Goal: Task Accomplishment & Management: Manage account settings

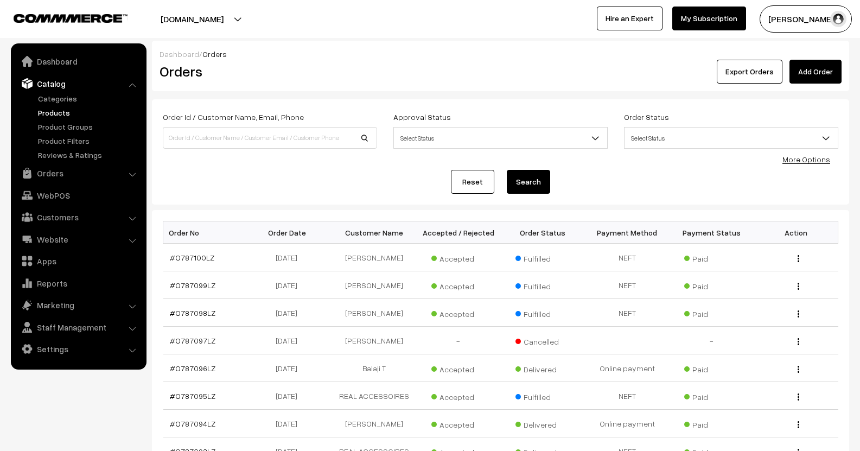
click at [64, 110] on link "Products" at bounding box center [88, 112] width 107 height 11
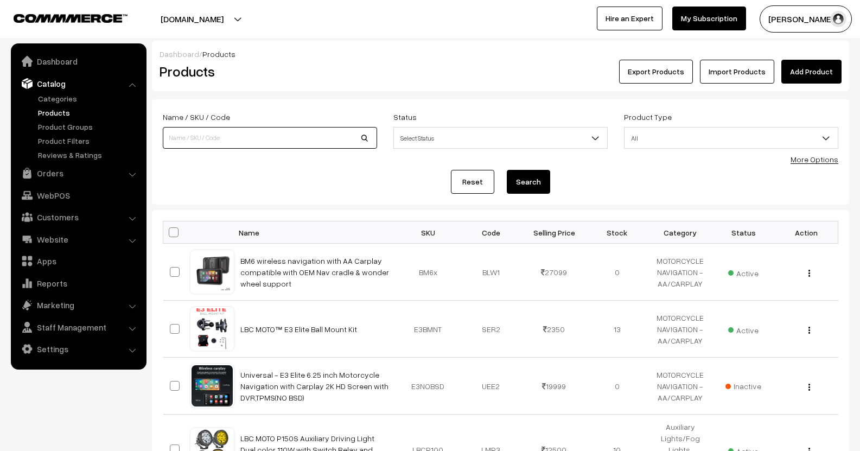
click at [277, 136] on input at bounding box center [270, 138] width 214 height 22
type input "M3"
click at [507, 170] on button "Search" at bounding box center [528, 182] width 43 height 24
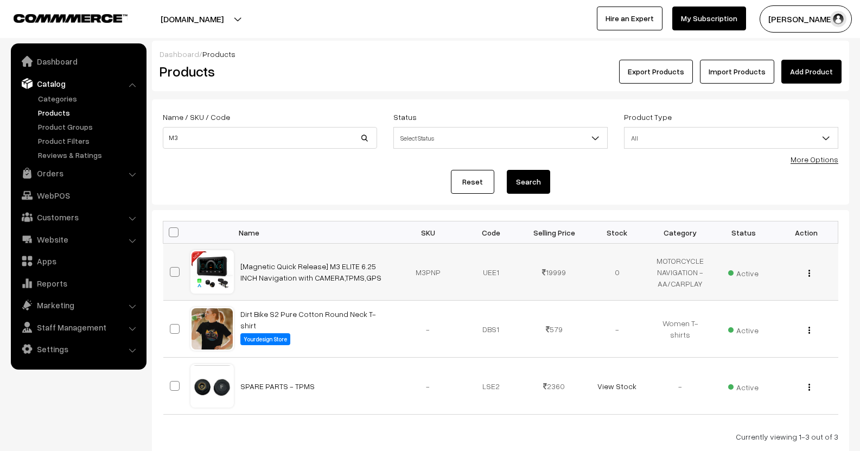
click at [812, 269] on div "View Edit Delete" at bounding box center [806, 271] width 50 height 11
click at [808, 275] on img "button" at bounding box center [809, 273] width 2 height 7
click at [758, 304] on link "Edit" at bounding box center [761, 313] width 92 height 24
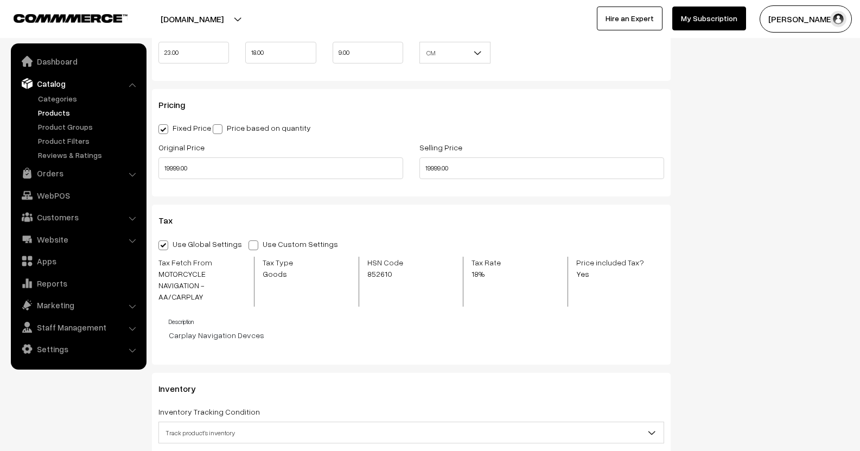
scroll to position [1085, 0]
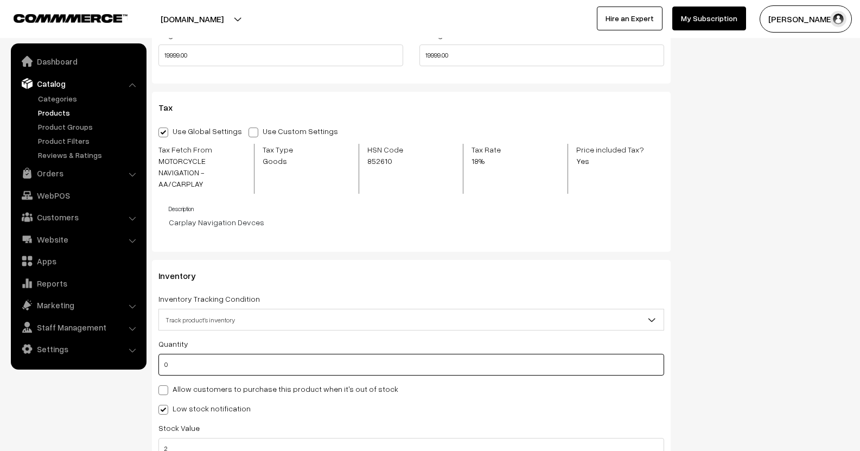
drag, startPoint x: 176, startPoint y: 357, endPoint x: 130, endPoint y: 348, distance: 47.6
click at [137, 356] on body "Thank you for showing interest. Our team will call you shortly. Close lbcmoto.c…" at bounding box center [430, 44] width 860 height 2259
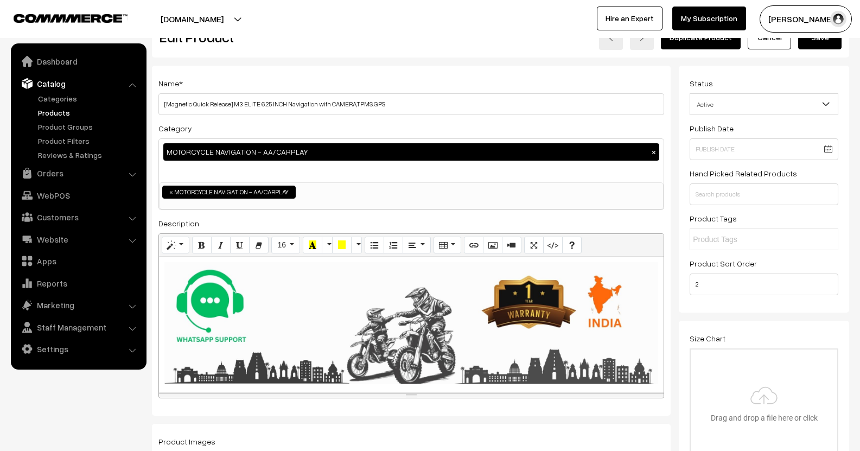
scroll to position [0, 0]
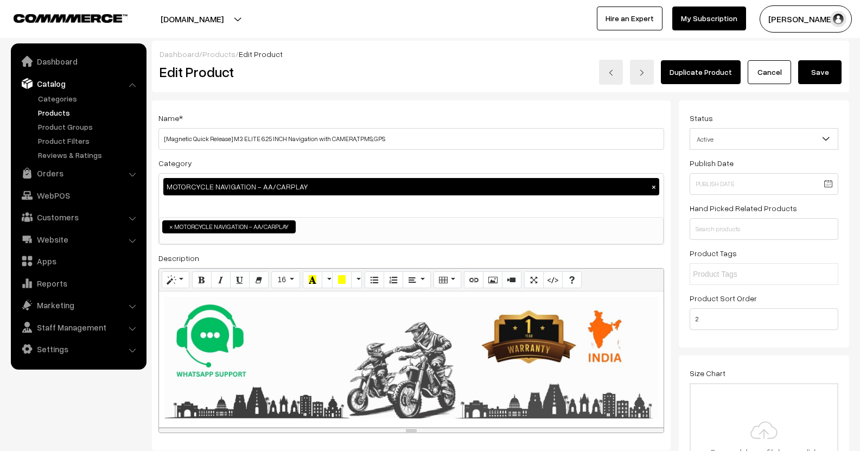
type input "20"
click at [820, 78] on button "Save" at bounding box center [819, 72] width 43 height 24
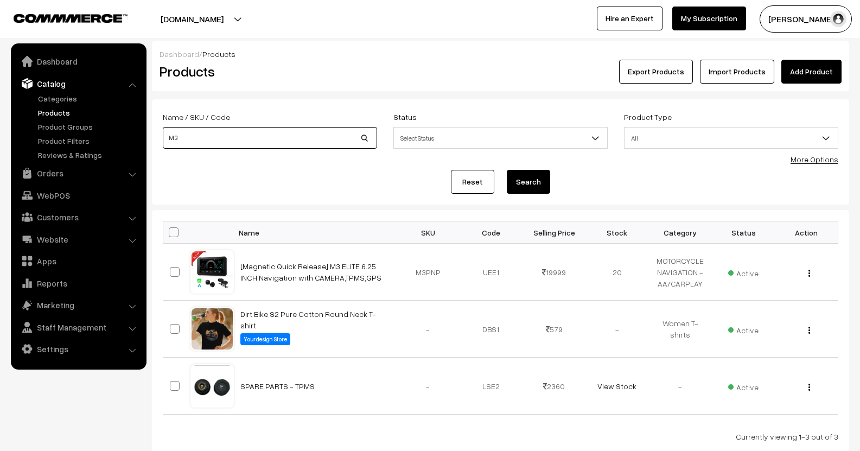
click at [288, 137] on input "M3" at bounding box center [270, 138] width 214 height 22
type input "M"
type input "S3"
click at [507, 170] on button "Search" at bounding box center [528, 182] width 43 height 24
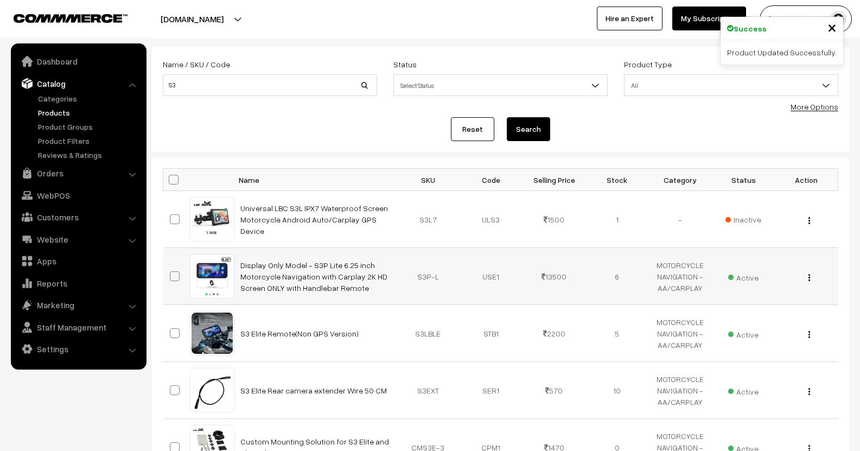
scroll to position [54, 0]
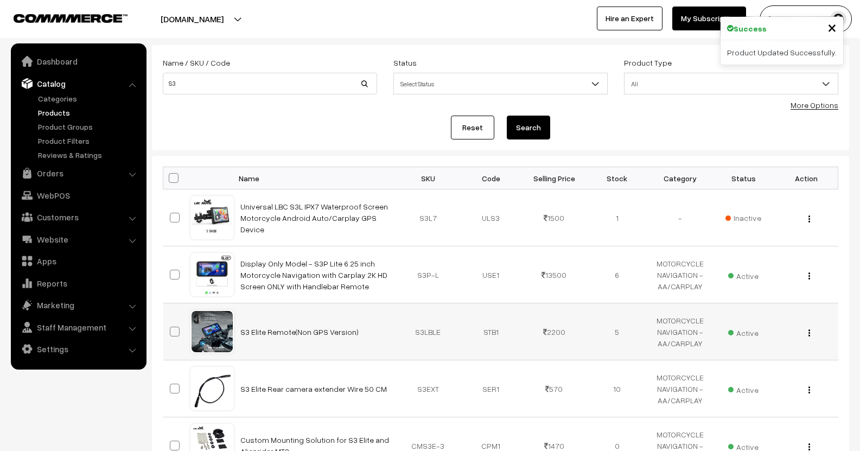
click at [812, 330] on div "View Edit Delete" at bounding box center [806, 331] width 50 height 11
click at [807, 333] on div "View Edit Delete" at bounding box center [806, 331] width 50 height 11
click at [808, 334] on img "button" at bounding box center [809, 332] width 2 height 7
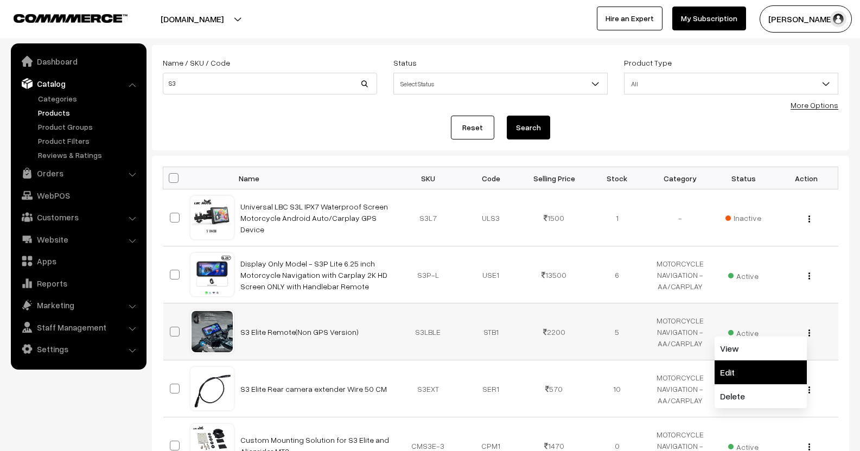
click at [751, 365] on link "Edit" at bounding box center [761, 372] width 92 height 24
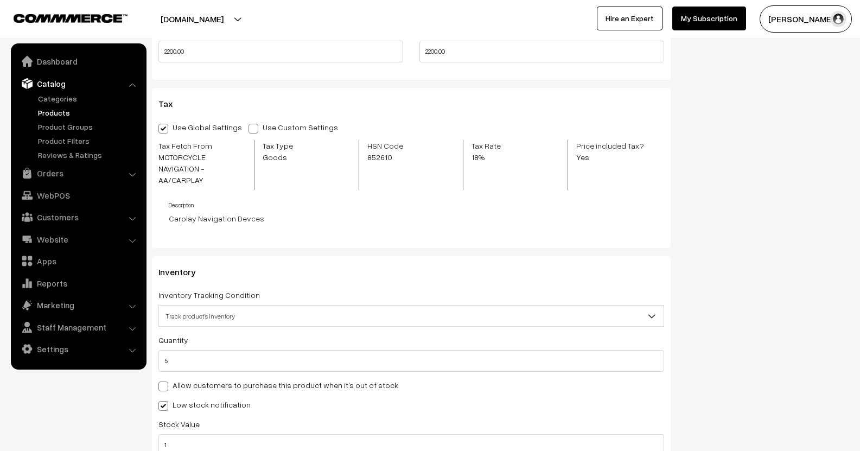
scroll to position [1085, 0]
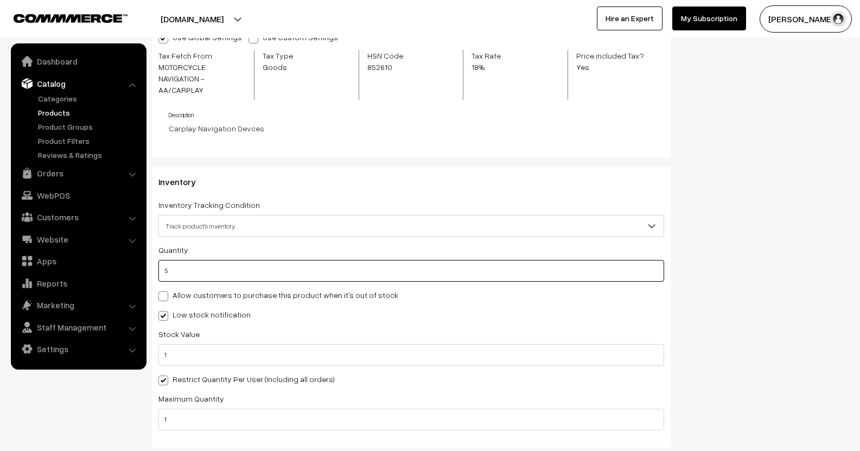
drag, startPoint x: 161, startPoint y: 262, endPoint x: 177, endPoint y: 263, distance: 15.8
click at [168, 263] on input "5" at bounding box center [411, 271] width 506 height 22
click at [198, 261] on input "5" at bounding box center [411, 271] width 506 height 22
type input "2"
type input "7"
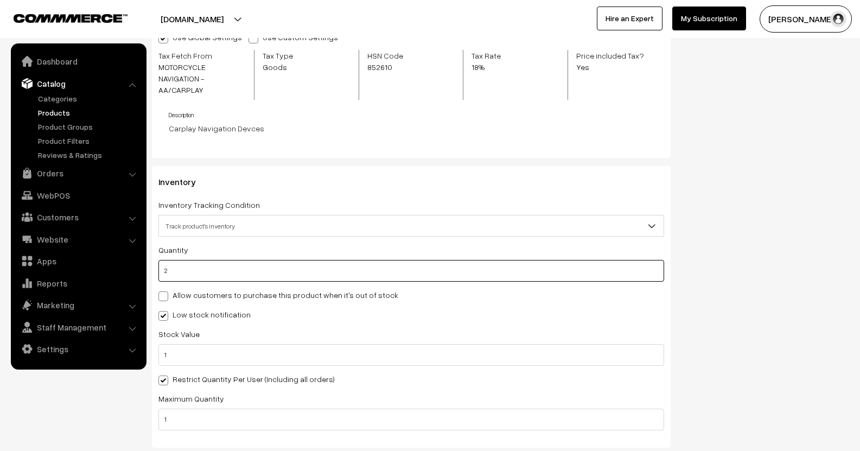
type input "25"
type input "30"
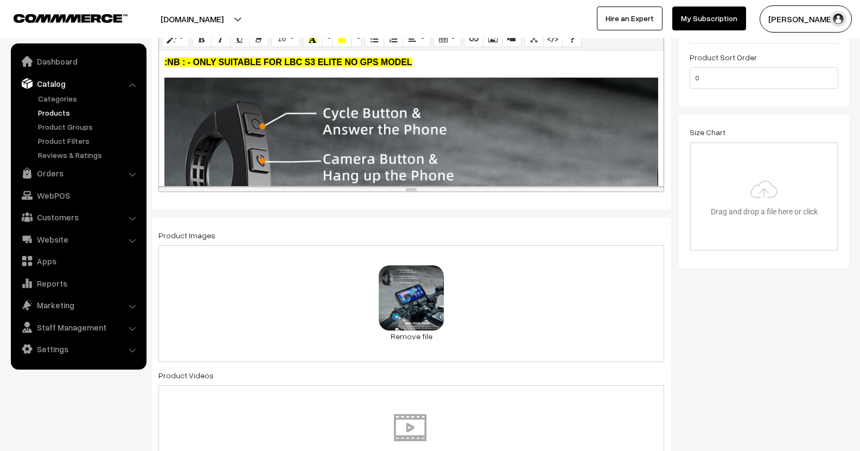
scroll to position [0, 0]
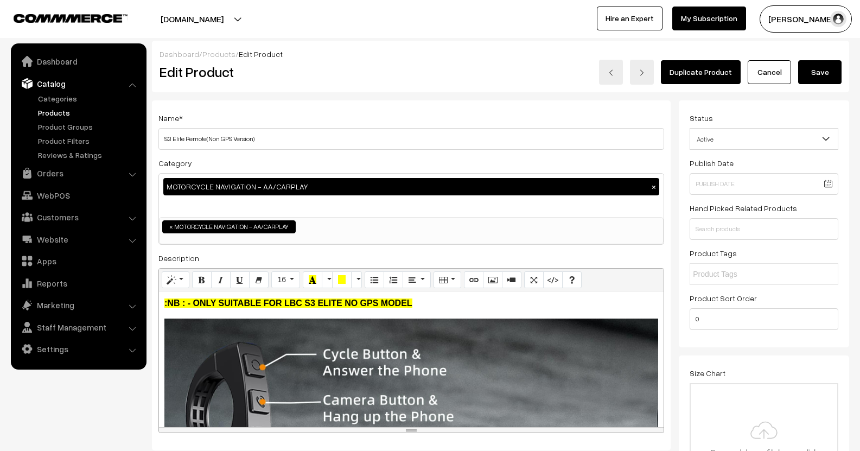
type input "25"
click at [823, 76] on button "Save" at bounding box center [819, 72] width 43 height 24
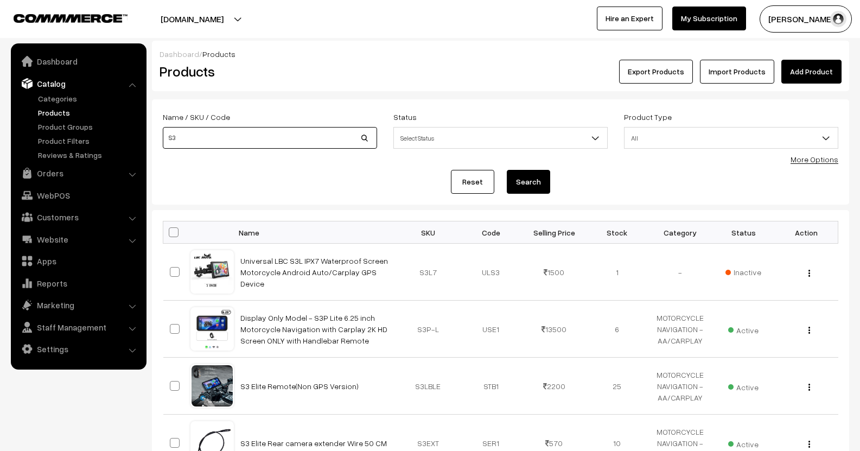
drag, startPoint x: 261, startPoint y: 146, endPoint x: 273, endPoint y: 144, distance: 12.7
click at [261, 147] on input "S3" at bounding box center [270, 138] width 214 height 22
click at [507, 170] on button "Search" at bounding box center [528, 182] width 43 height 24
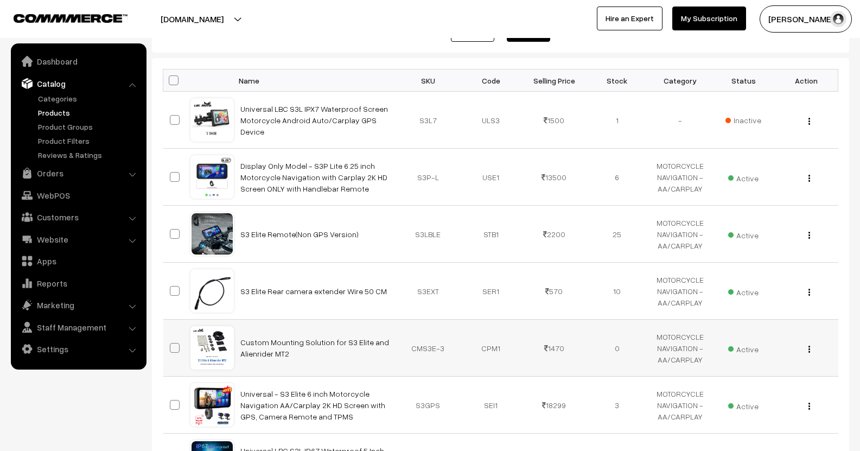
scroll to position [217, 0]
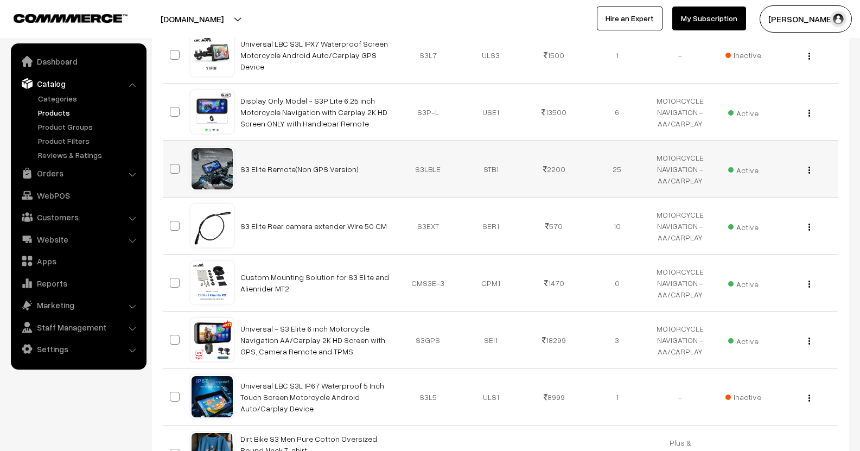
click at [812, 170] on div "View Edit Delete" at bounding box center [806, 168] width 50 height 11
click at [811, 174] on div "View Edit Delete" at bounding box center [806, 168] width 50 height 11
click at [808, 169] on img "button" at bounding box center [809, 170] width 2 height 7
click at [778, 209] on link "Edit" at bounding box center [761, 210] width 92 height 24
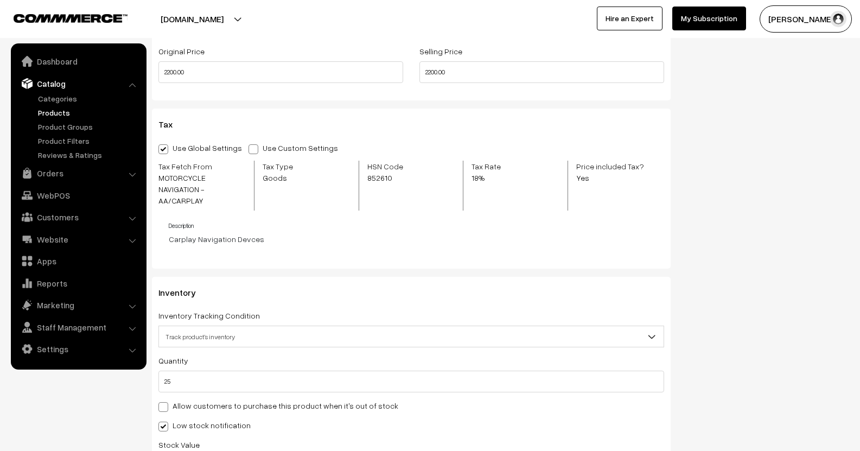
scroll to position [1031, 0]
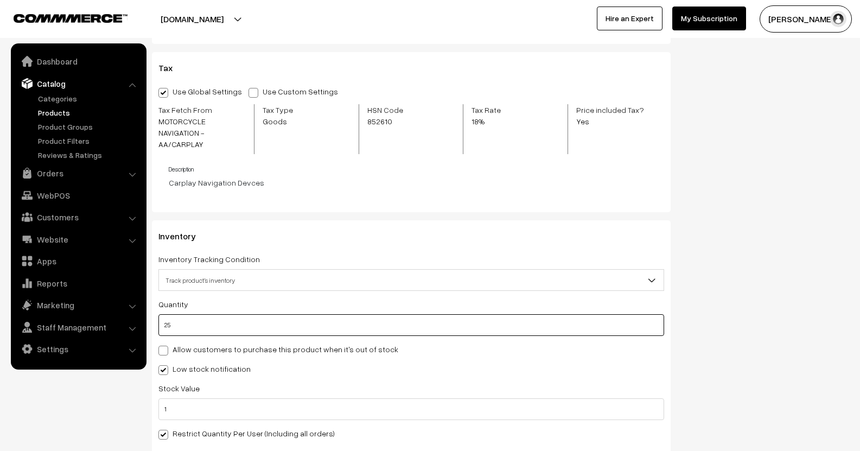
click at [167, 316] on input "25" at bounding box center [411, 325] width 506 height 22
type input "5"
type input "30"
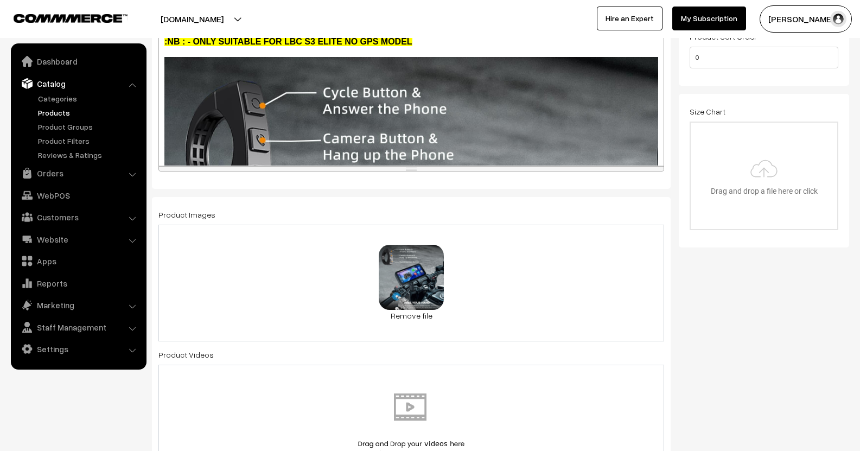
scroll to position [0, 0]
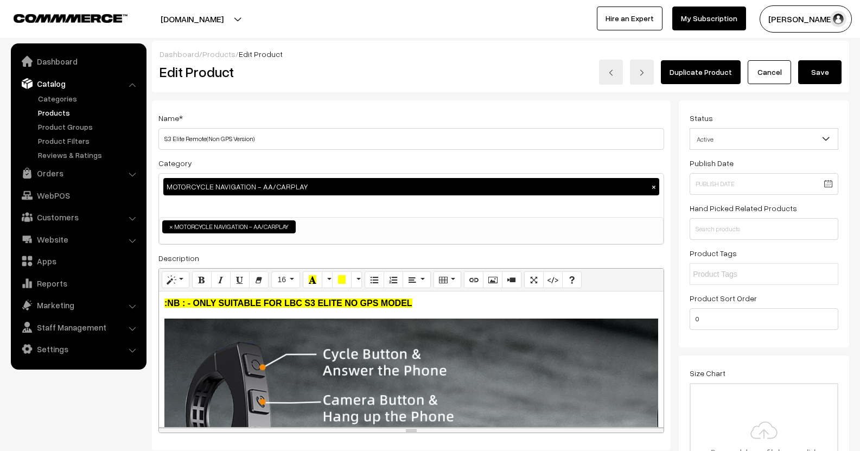
type input "5"
click at [833, 76] on button "Save" at bounding box center [819, 72] width 43 height 24
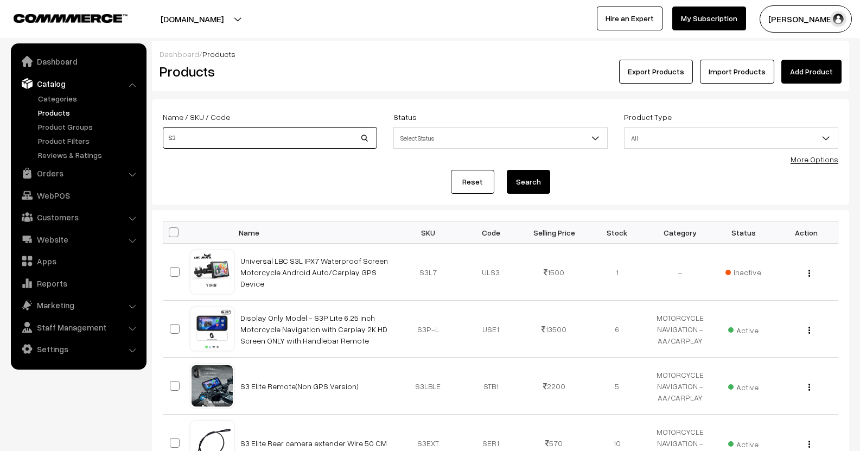
click at [280, 143] on input "S3" at bounding box center [270, 138] width 214 height 22
click at [507, 170] on button "Search" at bounding box center [528, 182] width 43 height 24
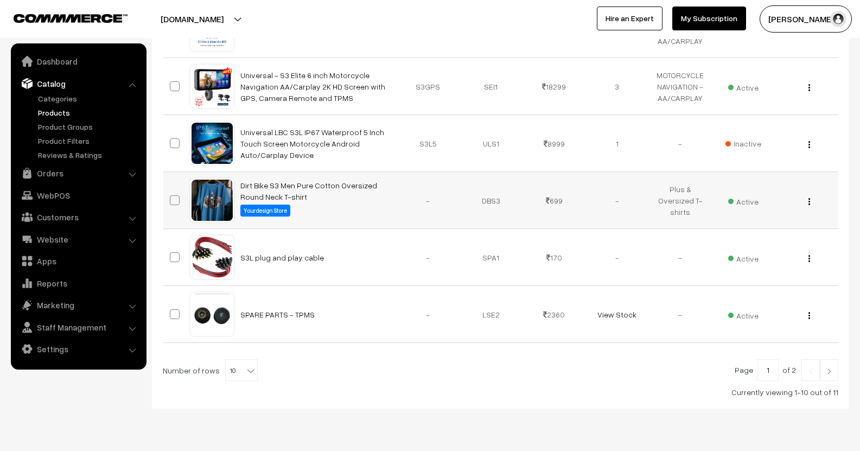
scroll to position [444, 0]
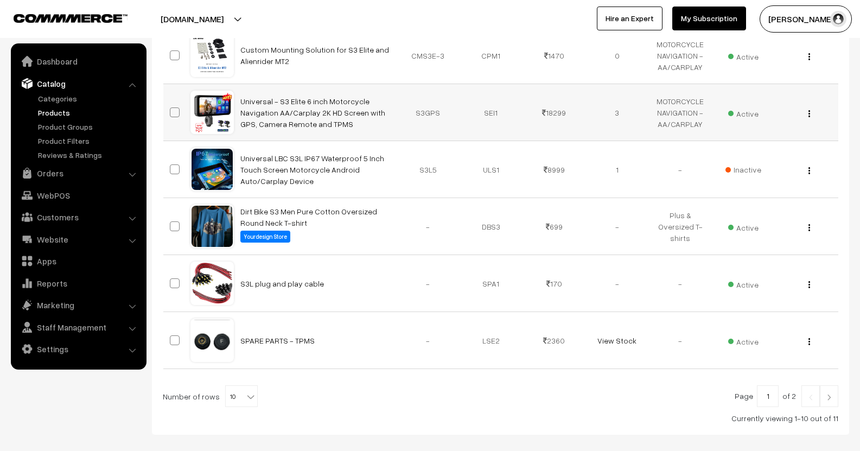
click at [810, 118] on button "button" at bounding box center [809, 113] width 3 height 9
click at [788, 144] on link "Edit" at bounding box center [761, 153] width 92 height 24
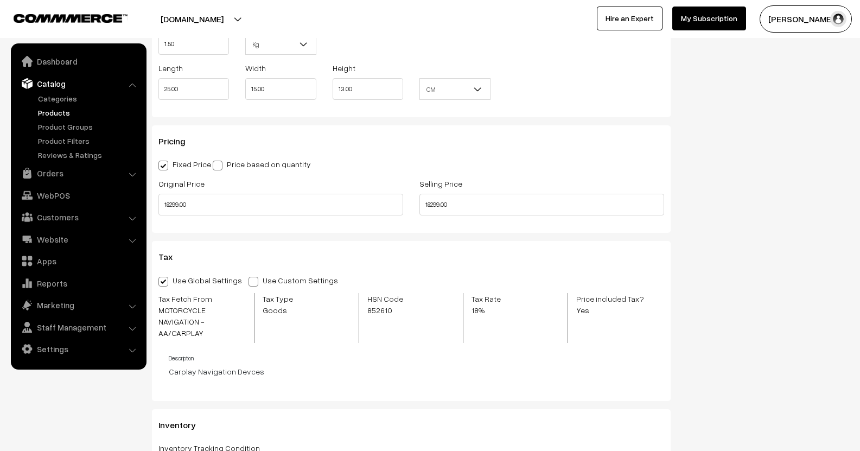
scroll to position [922, 0]
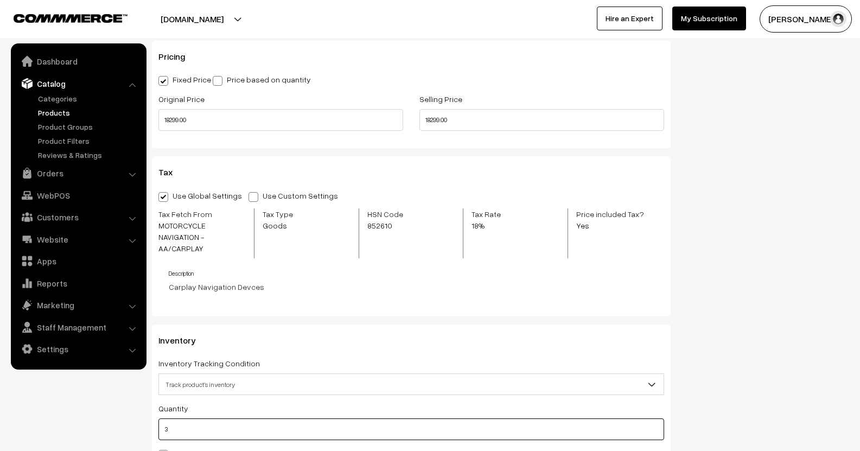
click at [161, 418] on input "3" at bounding box center [411, 429] width 506 height 22
type input "23"
type input "26"
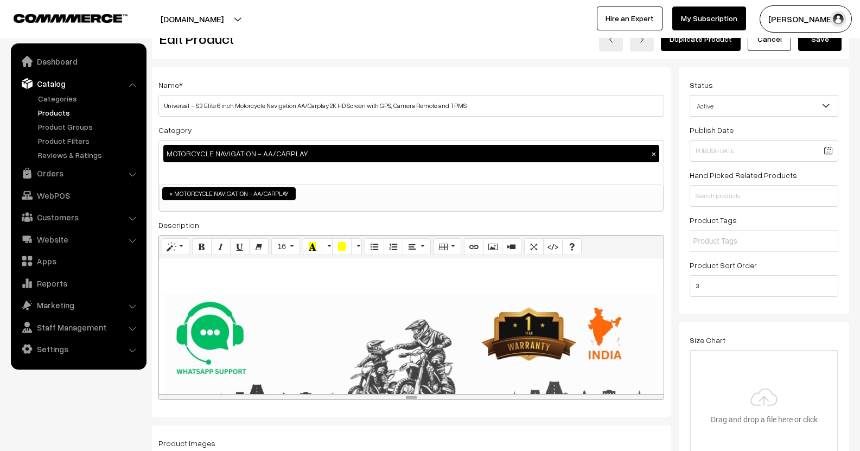
scroll to position [0, 0]
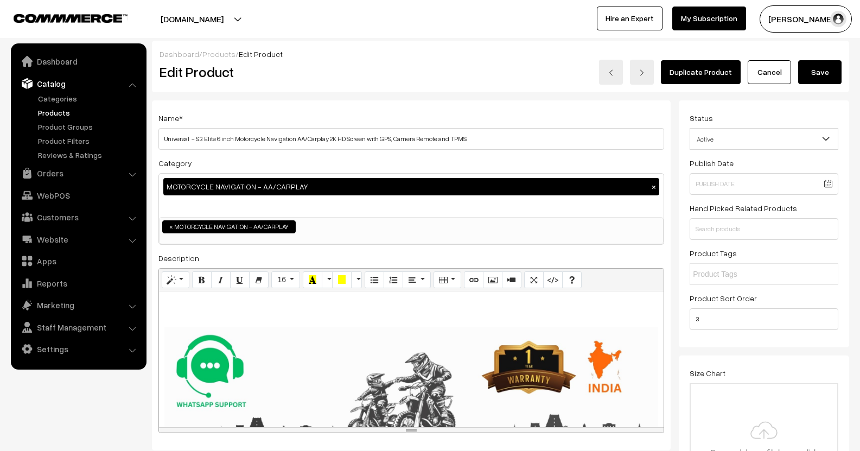
type input "23"
click at [807, 81] on button "Save" at bounding box center [819, 72] width 43 height 24
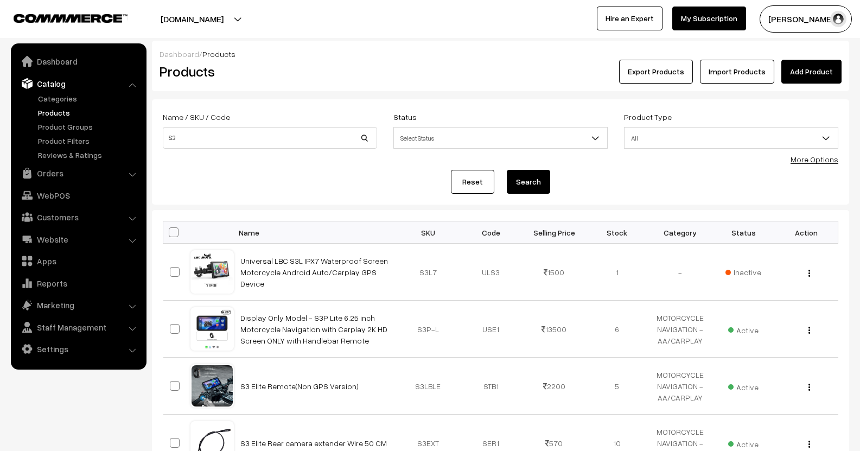
click at [59, 111] on link "Products" at bounding box center [88, 112] width 107 height 11
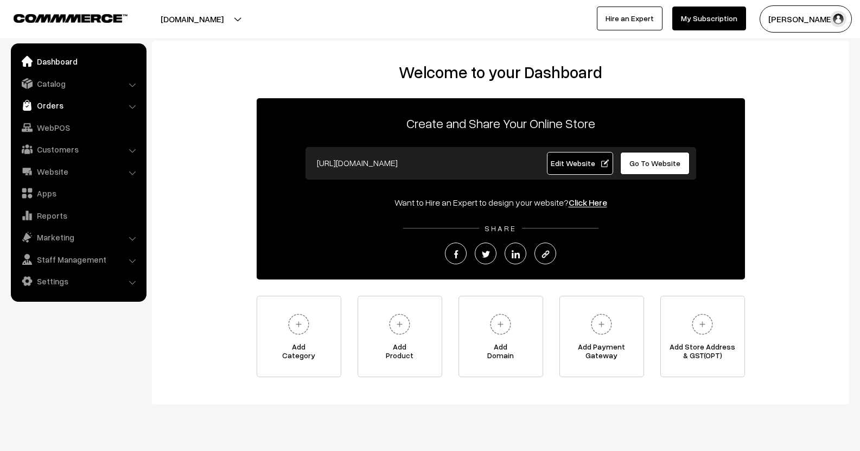
click at [47, 111] on link "Orders" at bounding box center [78, 105] width 129 height 20
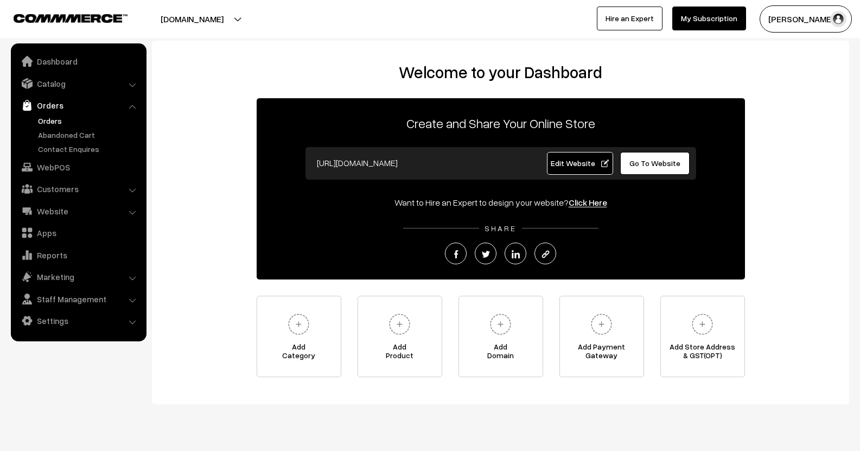
click at [47, 122] on link "Orders" at bounding box center [88, 120] width 107 height 11
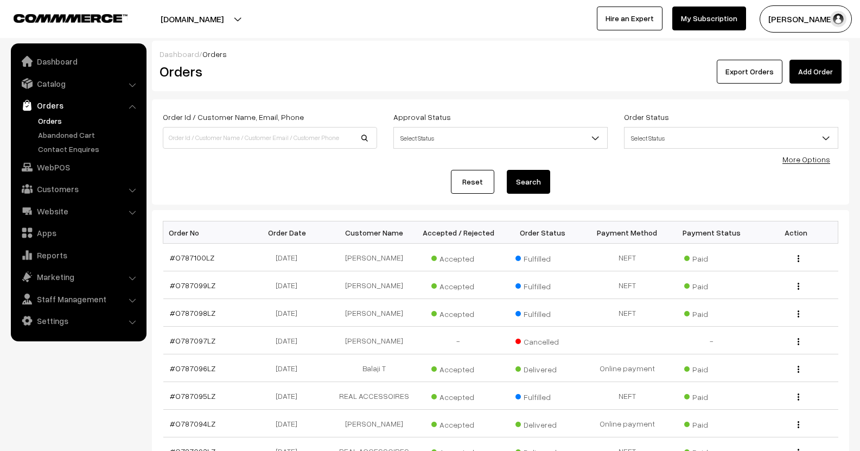
click at [811, 71] on link "Add Order" at bounding box center [815, 72] width 52 height 24
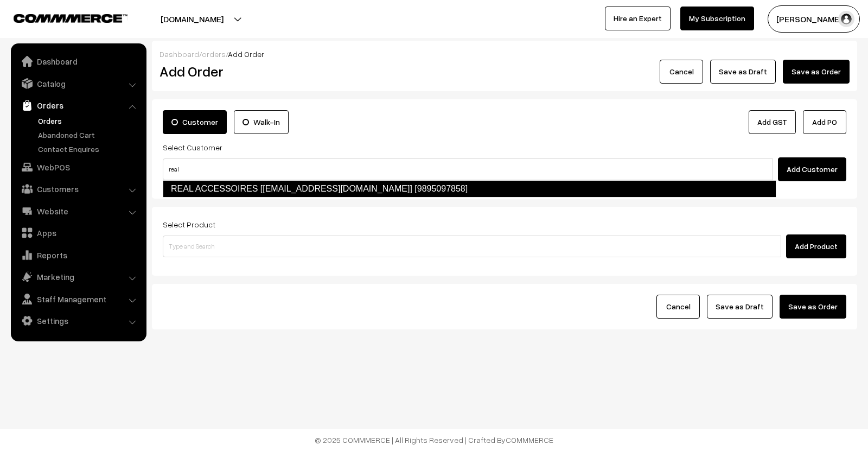
type input "real"
click at [320, 203] on form "Customer Walk-In Add GST Add PO Select Customer Add Customer Select Product Add…" at bounding box center [504, 214] width 705 height 230
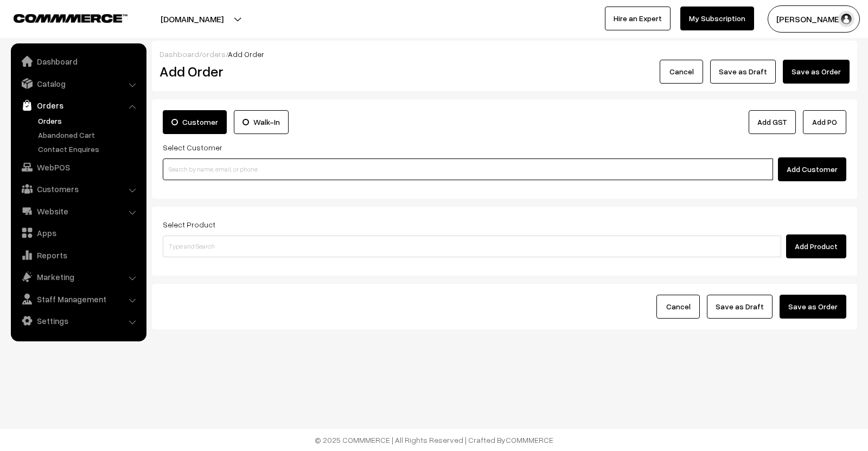
click at [346, 165] on input at bounding box center [468, 169] width 610 height 22
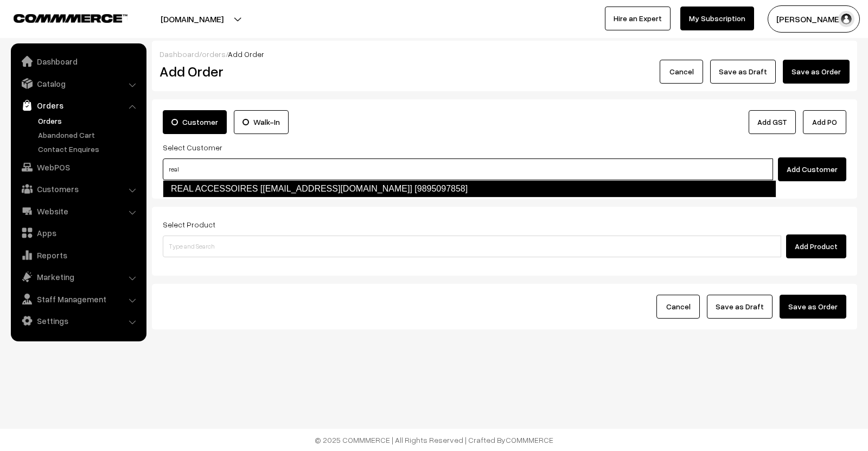
click at [305, 188] on link "REAL ACCESSOIRES [realaccessoriesclt@gmail.com] [9895097858]" at bounding box center [470, 188] width 614 height 17
type input "real"
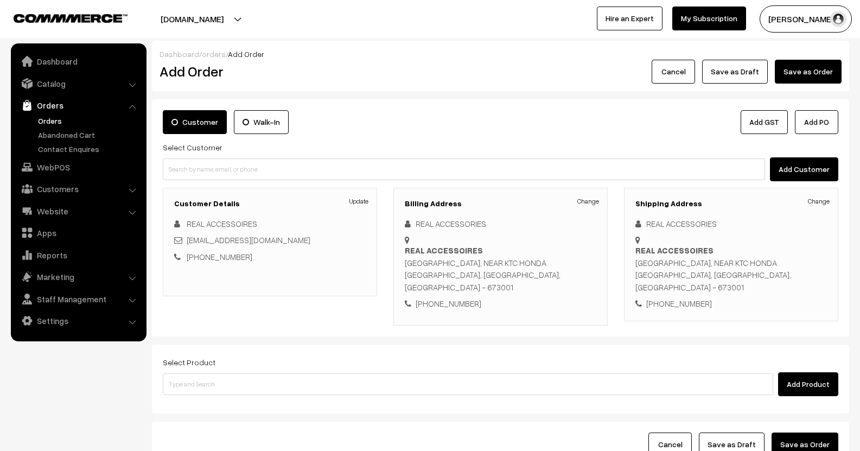
drag, startPoint x: 594, startPoint y: 209, endPoint x: 590, endPoint y: 202, distance: 7.5
click at [594, 208] on div "Billing Address Change REAL ACCESSORIES REAL ACCESSOIRES YMCA ROAD, NEAR KTC HO…" at bounding box center [500, 257] width 214 height 138
click at [588, 198] on link "Change" at bounding box center [588, 201] width 22 height 10
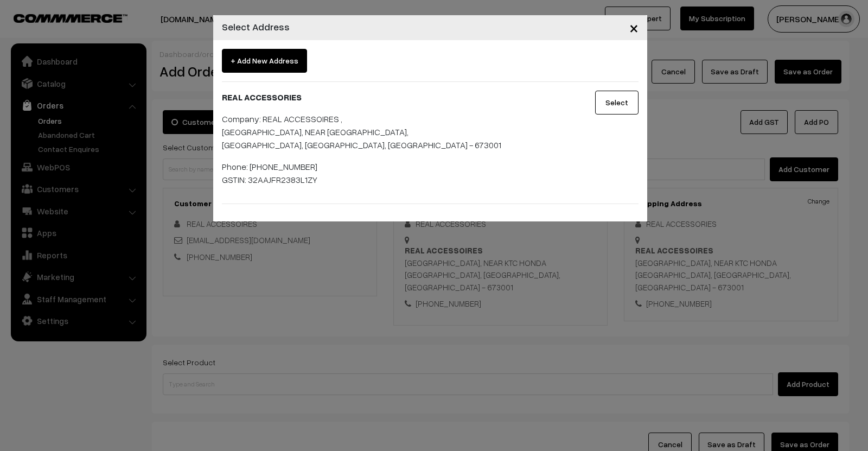
click at [608, 91] on button "Select" at bounding box center [616, 103] width 43 height 24
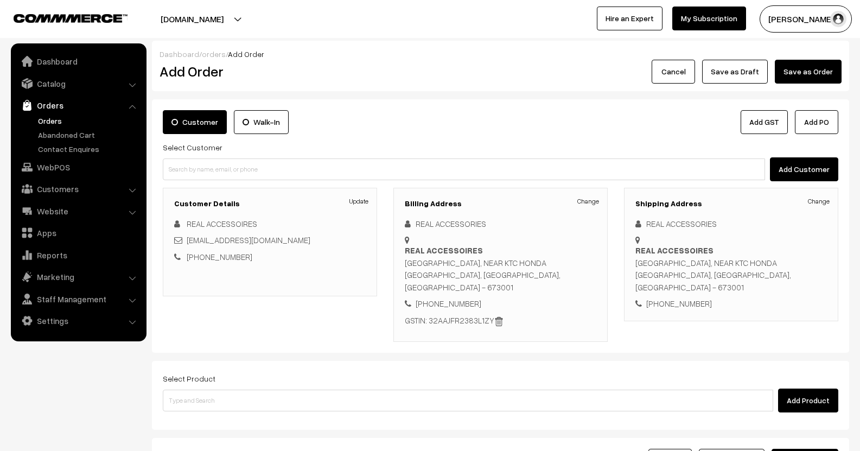
click at [373, 372] on div "Select Product Add Product" at bounding box center [501, 392] width 676 height 41
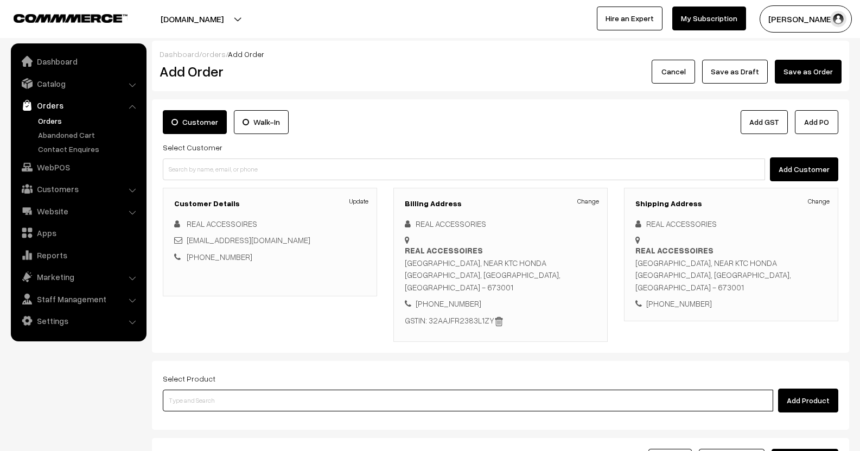
click at [368, 390] on input at bounding box center [468, 401] width 610 height 22
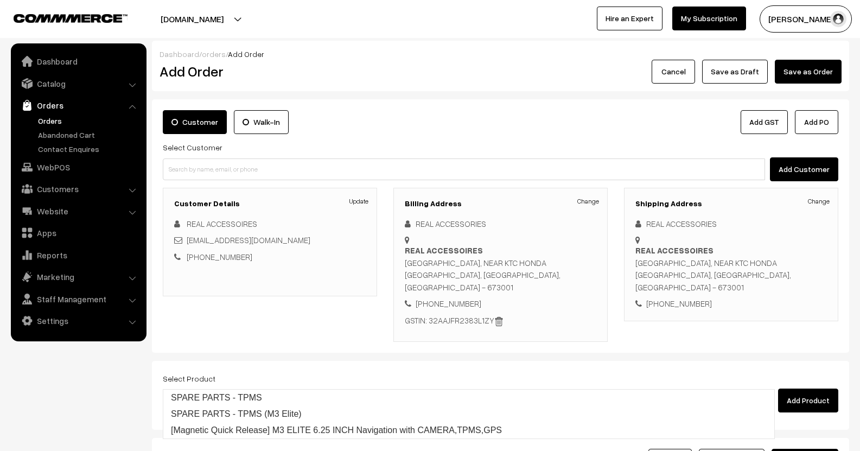
type input "M3 E"
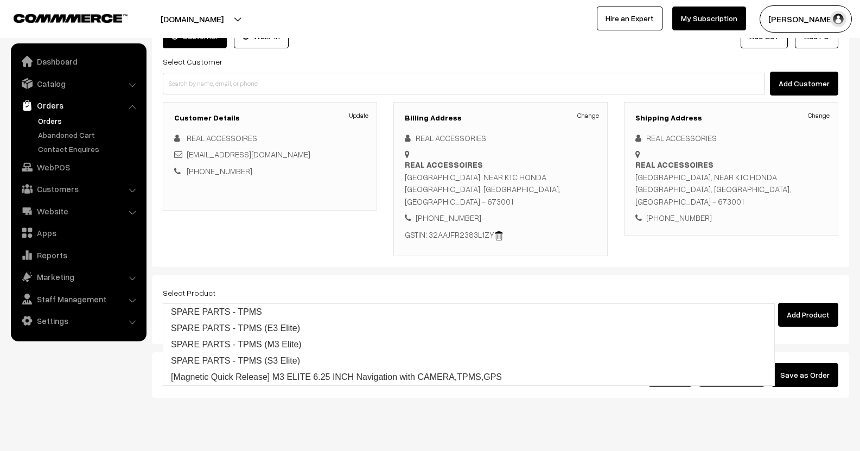
scroll to position [89, 0]
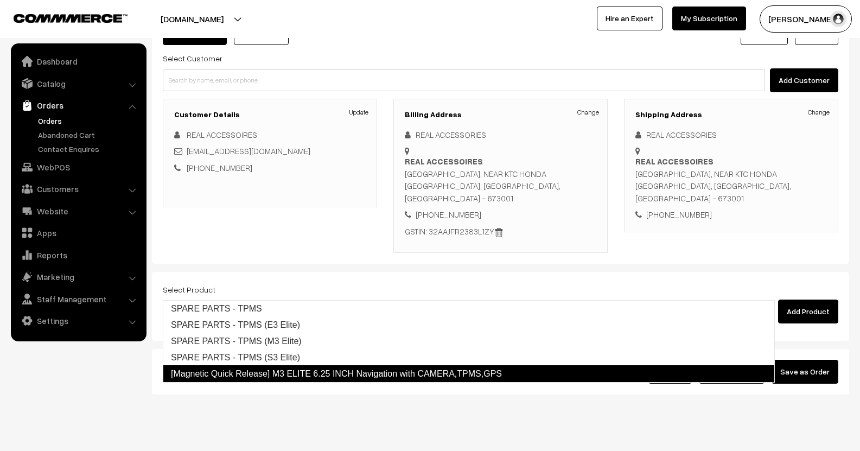
click at [377, 375] on link "[Magnetic Quick Release] M3 ELITE 6.25 INCH Navigation with CAMERA,TPMS,GPS" at bounding box center [469, 373] width 612 height 17
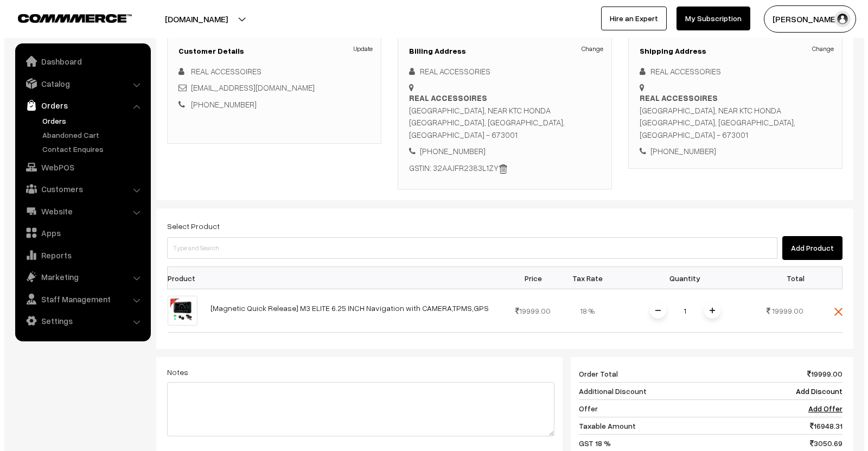
scroll to position [252, 0]
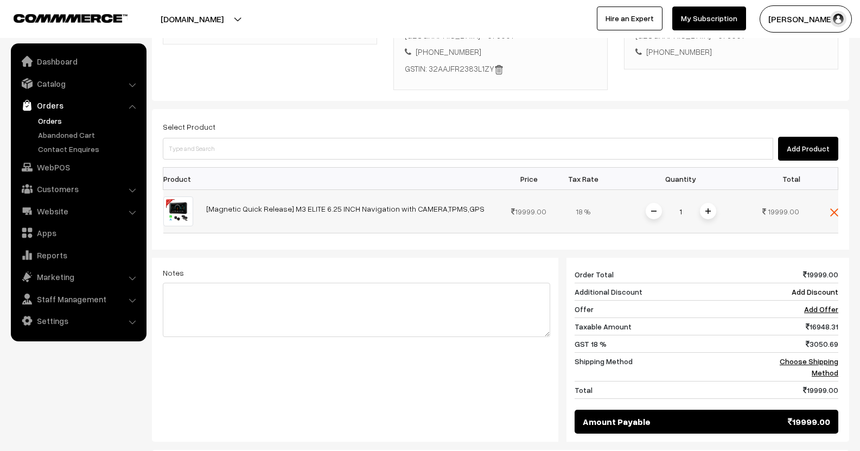
drag, startPoint x: 690, startPoint y: 184, endPoint x: 708, endPoint y: 184, distance: 17.9
click at [689, 202] on input "1" at bounding box center [681, 211] width 22 height 19
click at [709, 184] on div "Dashboard / orders / Add Order Add Order Cancel Save as Draft Save as Order Sav…" at bounding box center [500, 142] width 697 height 706
click at [709, 203] on span at bounding box center [708, 211] width 16 height 16
click at [709, 208] on img at bounding box center [707, 210] width 5 height 5
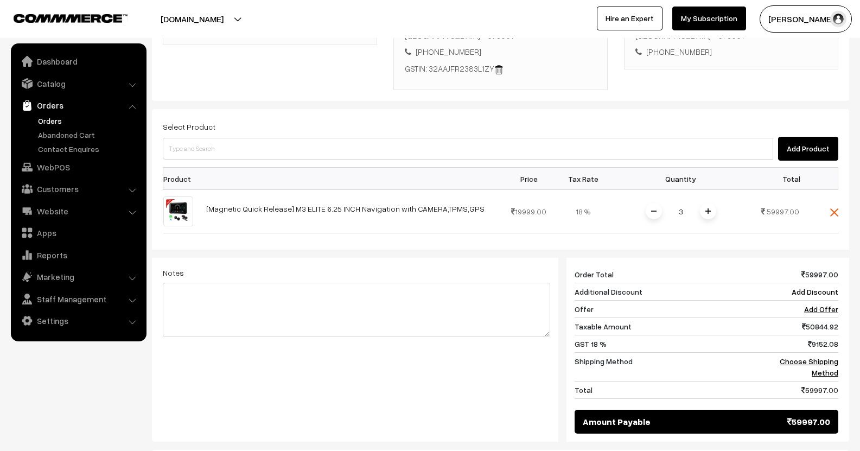
click at [484, 361] on div "Notes Giftcards ( Upgrade ) Apply" at bounding box center [357, 344] width 404 height 173
click at [799, 356] on link "Choose Shipping Method" at bounding box center [809, 366] width 59 height 21
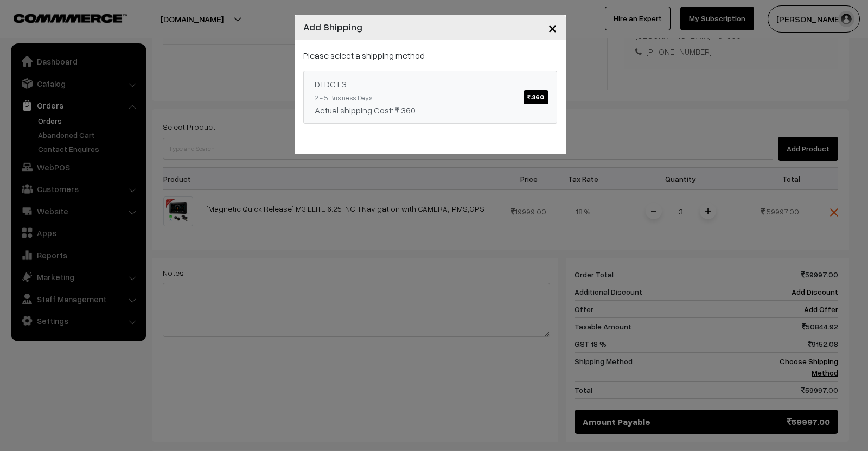
click at [549, 100] on link "DTDC L3 ₹.360 2 - 5 Business Days Actual shipping Cost: ₹.360" at bounding box center [430, 97] width 254 height 53
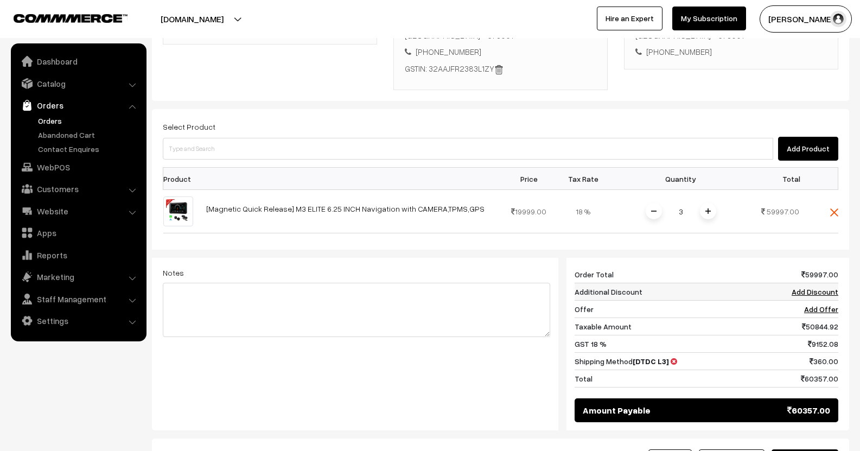
click at [815, 287] on link "Add Discount" at bounding box center [815, 291] width 47 height 9
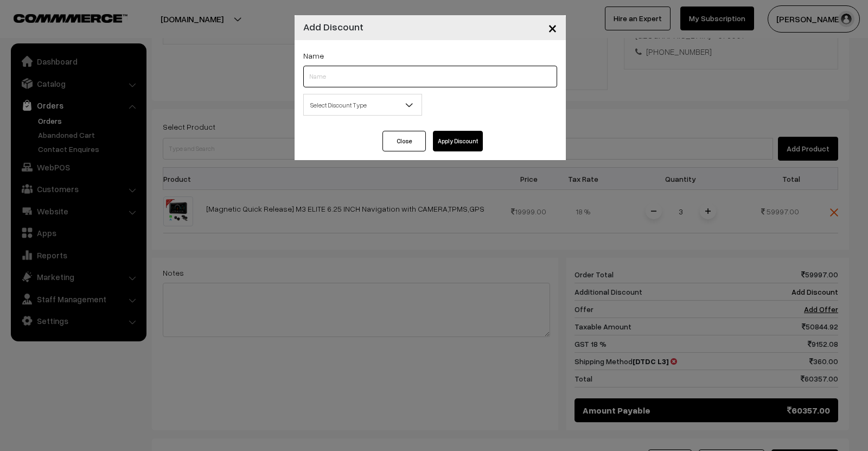
click at [379, 77] on input "text" at bounding box center [430, 77] width 254 height 22
type input "B2B"
click at [369, 112] on span "Select Discount Type" at bounding box center [363, 104] width 118 height 19
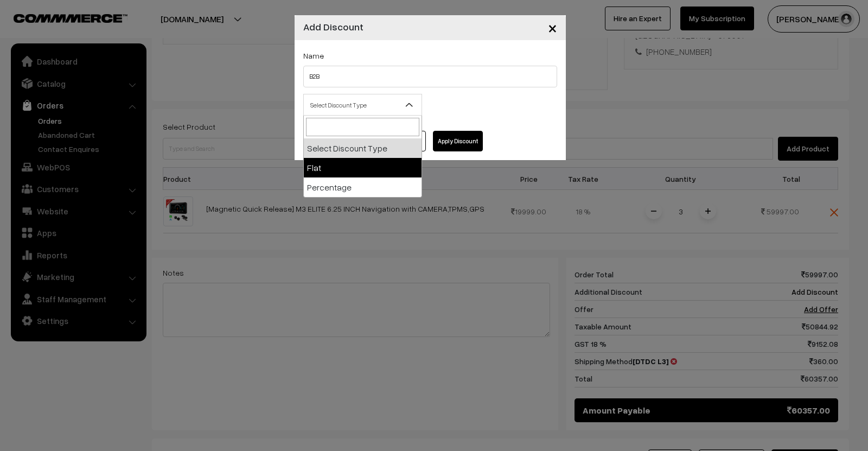
select select "flat"
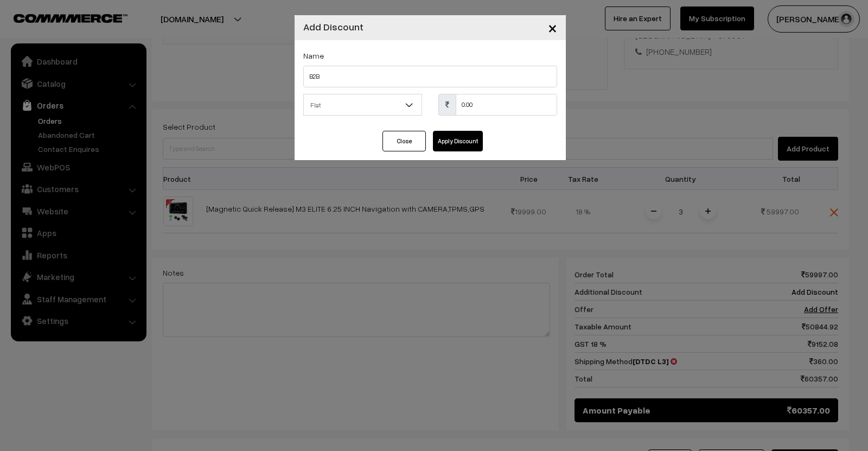
click at [457, 149] on button "Apply Discount" at bounding box center [458, 141] width 50 height 21
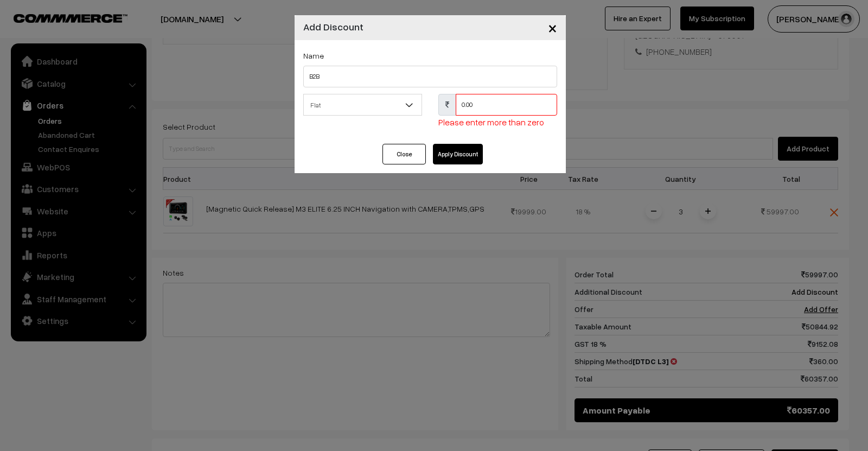
click at [524, 111] on input "0.00" at bounding box center [506, 105] width 101 height 22
type input "0"
type input "11997"
click at [464, 157] on button "Apply Discount" at bounding box center [458, 154] width 50 height 21
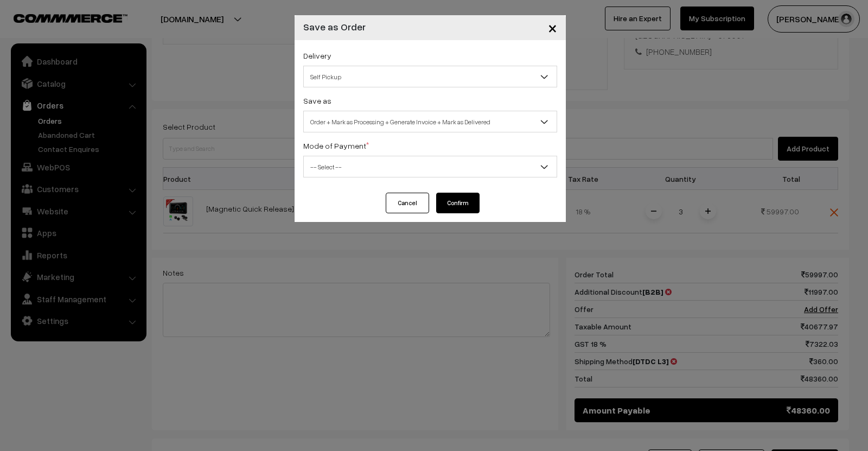
click at [407, 88] on div "Delivery Self Pickup DTDC L3 (₹360) (2 - 5 Business Days) Self Pickup Save as O…" at bounding box center [430, 116] width 271 height 152
click at [410, 81] on span "Self Pickup" at bounding box center [430, 76] width 253 height 19
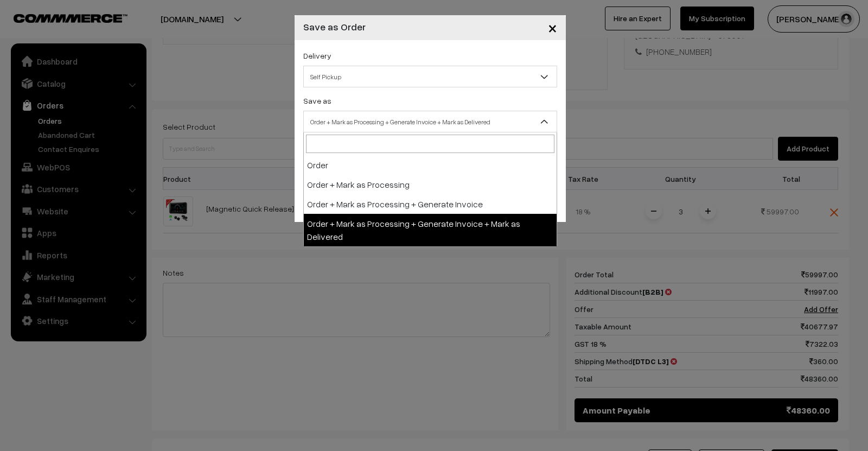
click at [384, 126] on span "Order + Mark as Processing + Generate Invoice + Mark as Delivered" at bounding box center [430, 121] width 253 height 19
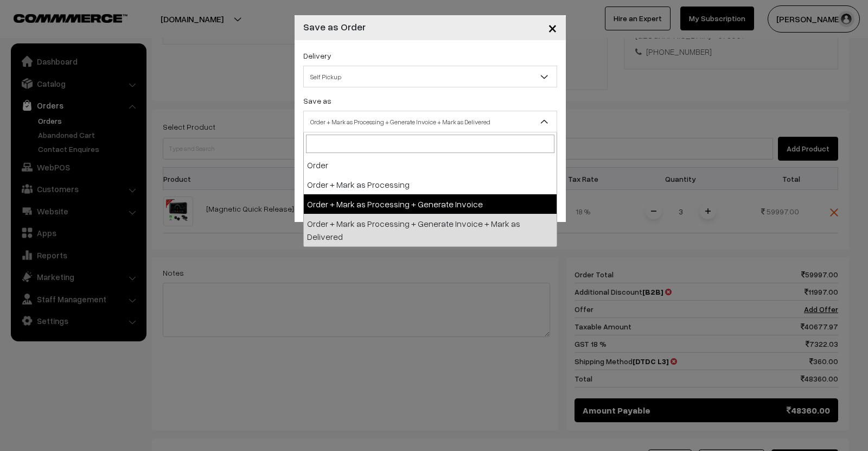
select select "3"
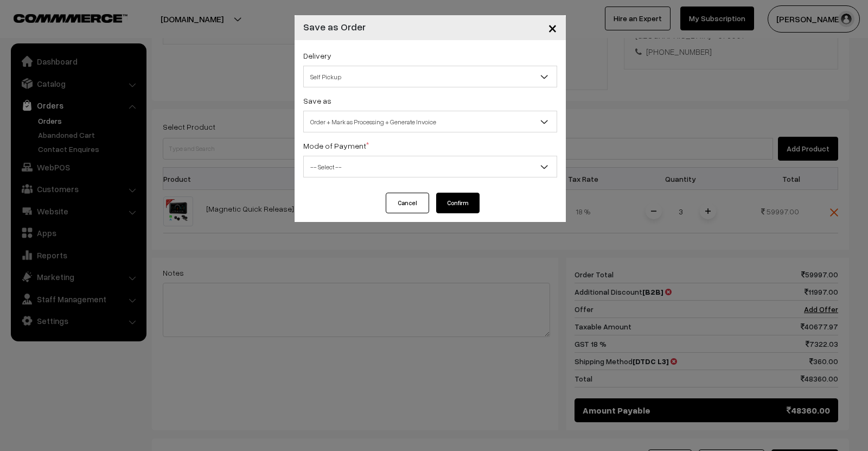
click at [368, 169] on span "-- Select --" at bounding box center [430, 166] width 253 height 19
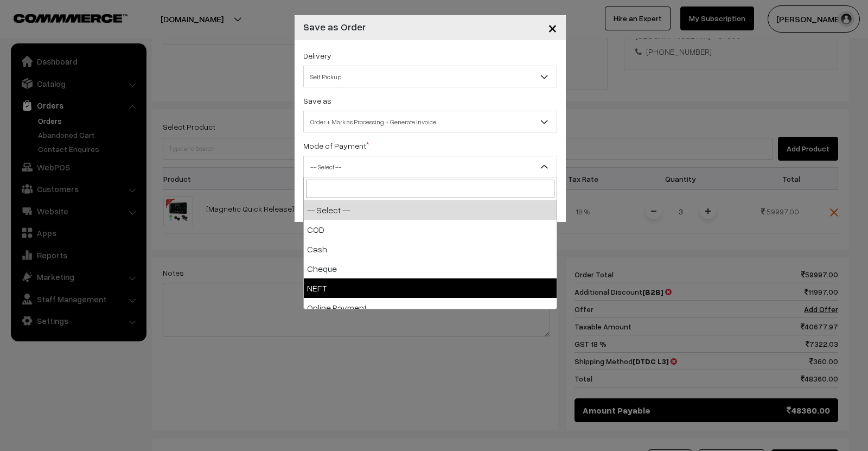
select select "4"
checkbox input "true"
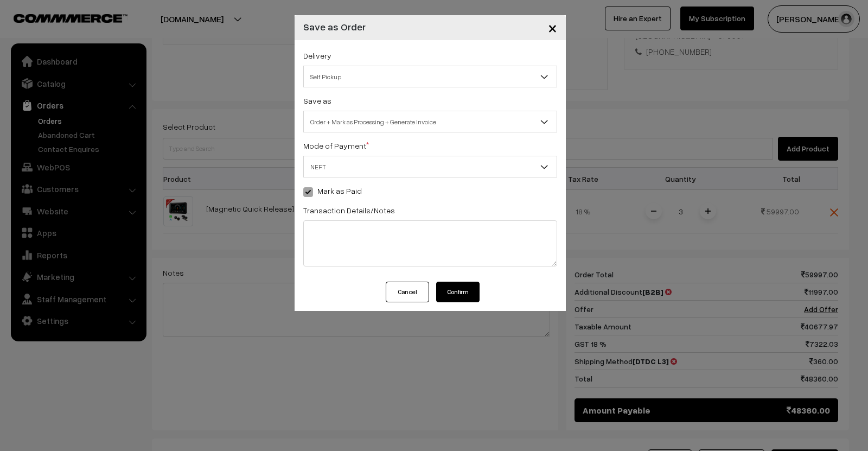
click at [458, 290] on button "Confirm" at bounding box center [457, 292] width 43 height 21
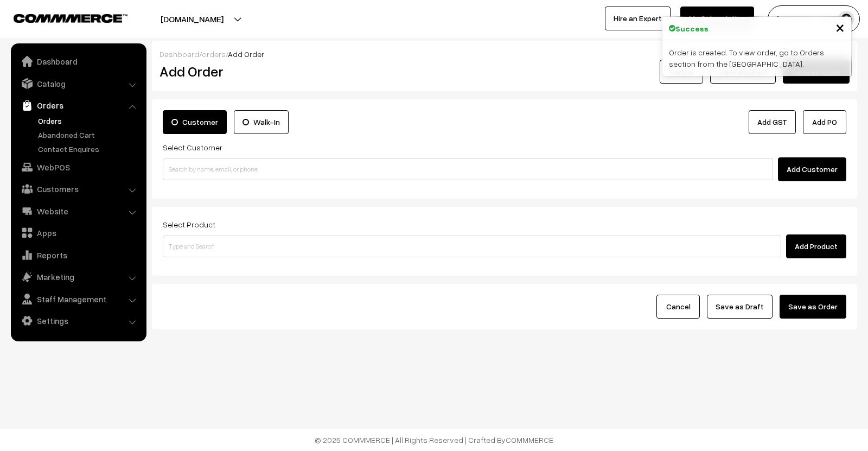
click at [56, 122] on link "Orders" at bounding box center [88, 120] width 107 height 11
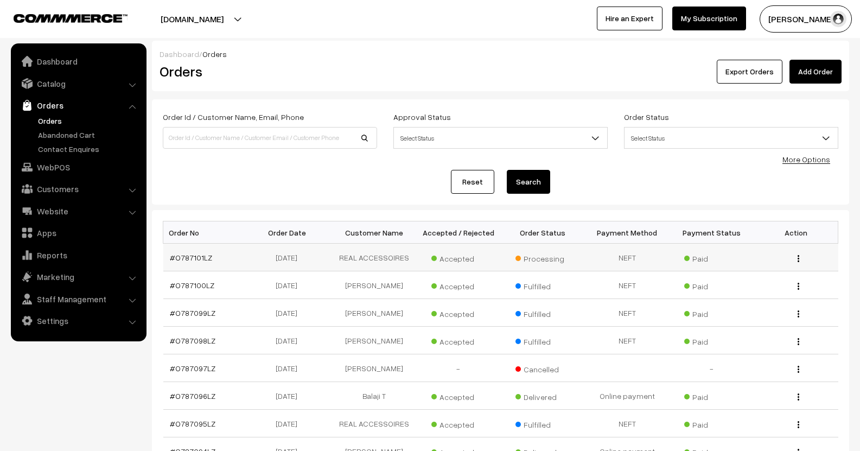
click at [187, 251] on td "#O787101LZ" at bounding box center [205, 258] width 85 height 28
click at [188, 254] on link "#O787101LZ" at bounding box center [191, 257] width 42 height 9
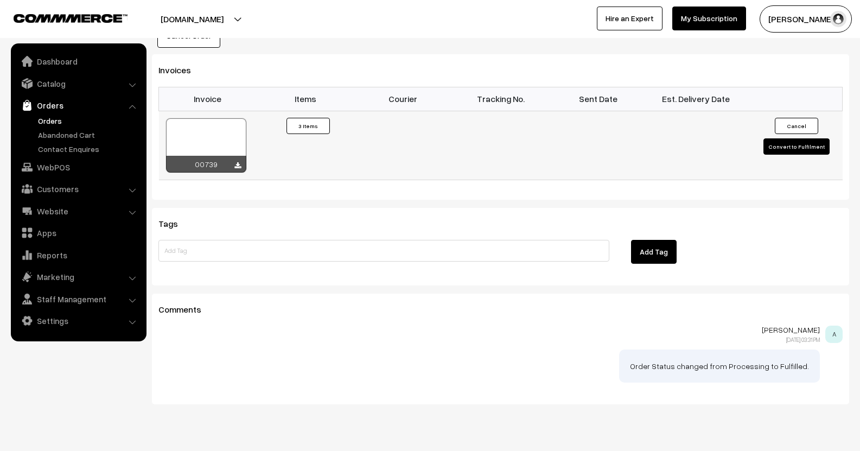
click at [236, 161] on link at bounding box center [237, 165] width 7 height 9
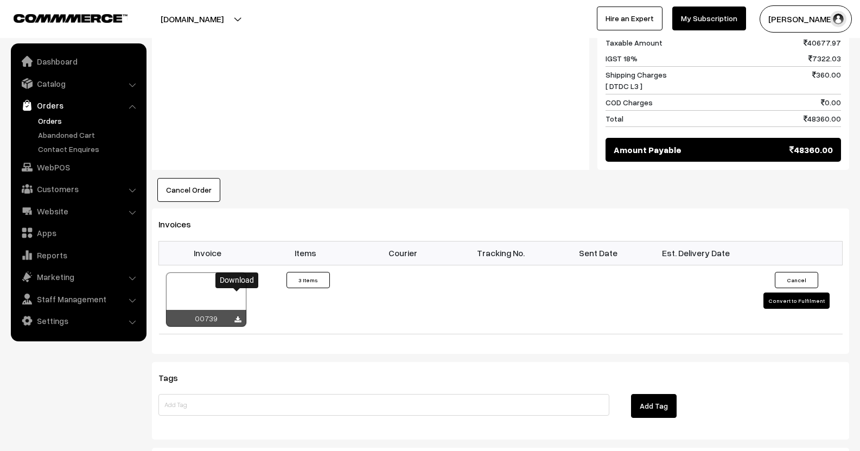
scroll to position [469, 0]
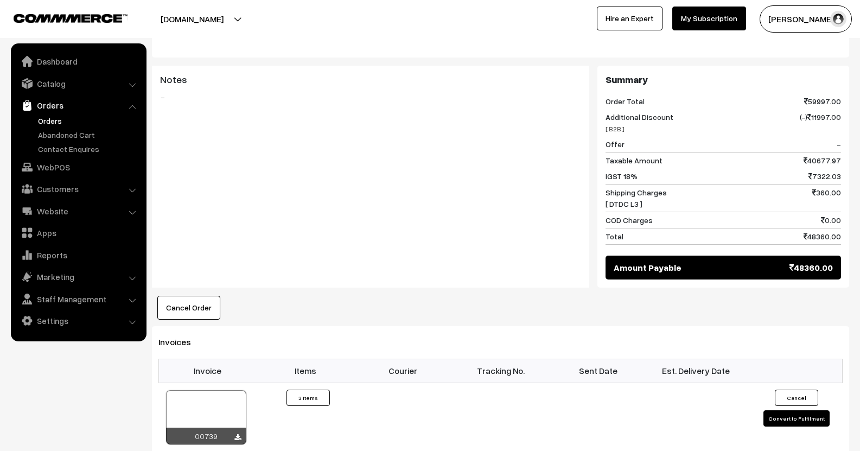
drag, startPoint x: 812, startPoint y: 212, endPoint x: 845, endPoint y: 211, distance: 33.1
click at [845, 211] on div "Summary Order Total 59997.00 Additional Discount [ B2B ] (-) 11997.00 Offer - T…" at bounding box center [723, 177] width 252 height 222
click at [820, 231] on span "48360.00" at bounding box center [822, 236] width 37 height 11
click at [809, 261] on span "48360.00" at bounding box center [810, 267] width 43 height 13
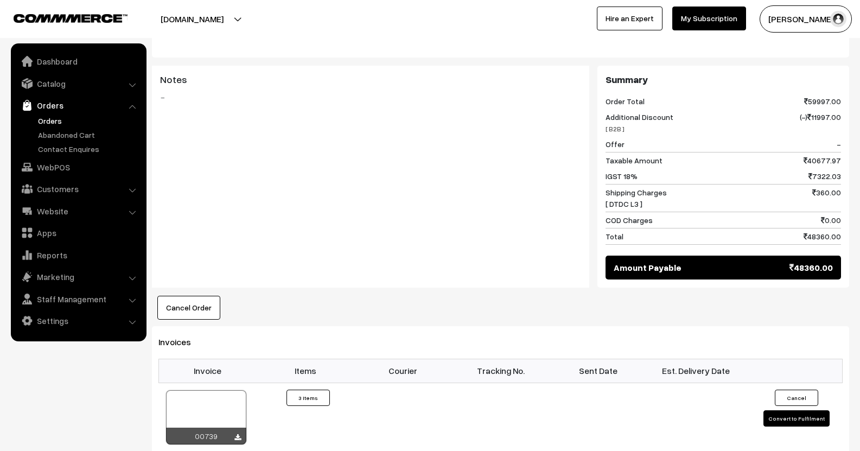
click at [809, 261] on span "48360.00" at bounding box center [810, 267] width 43 height 13
copy span "48360.00"
